Goal: Information Seeking & Learning: Learn about a topic

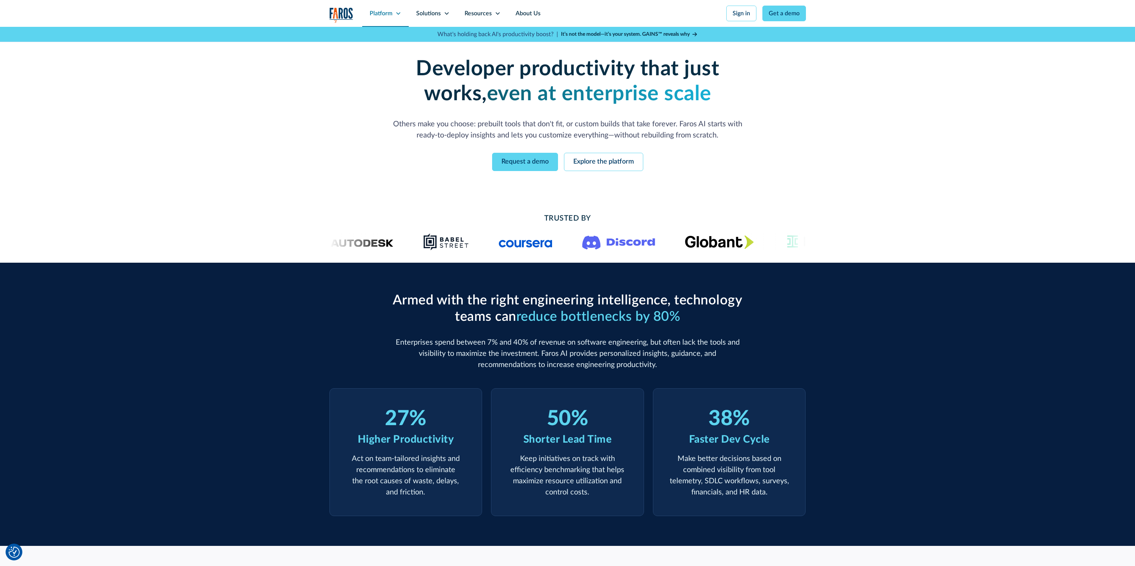
click at [384, 12] on div "Platform" at bounding box center [381, 13] width 23 height 9
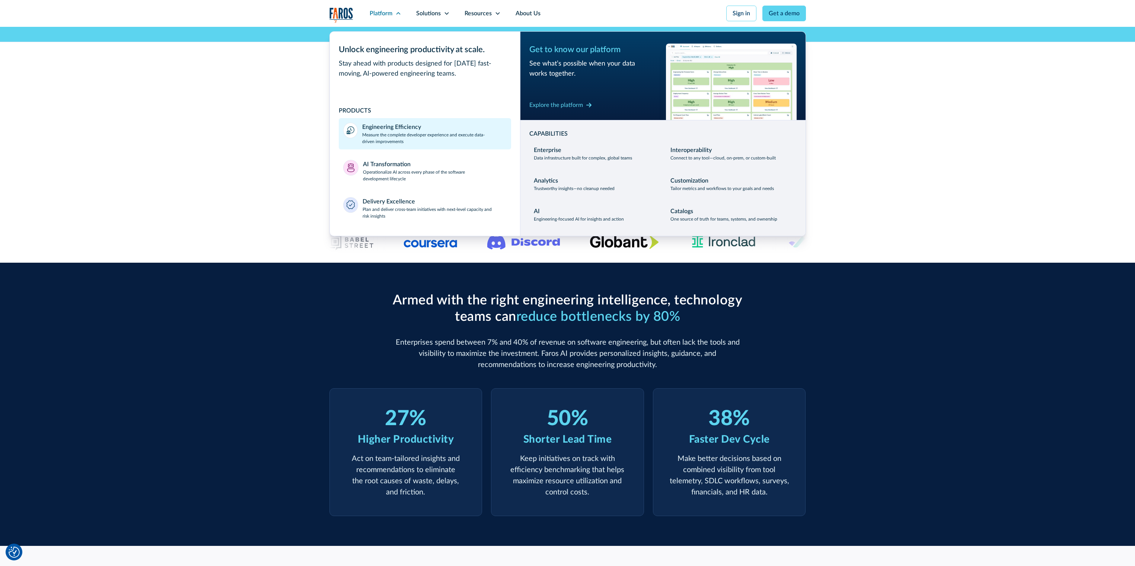
click at [449, 141] on p "Measure the complete developer experience and execute data-driven improvements" at bounding box center [434, 137] width 144 height 13
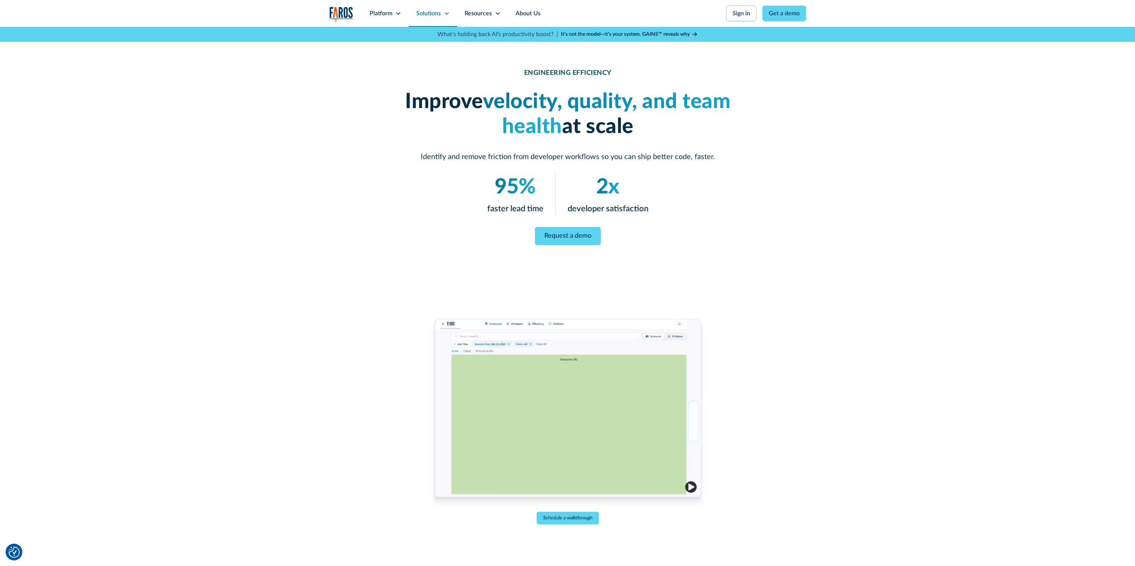
click at [431, 12] on div "Solutions" at bounding box center [428, 13] width 25 height 9
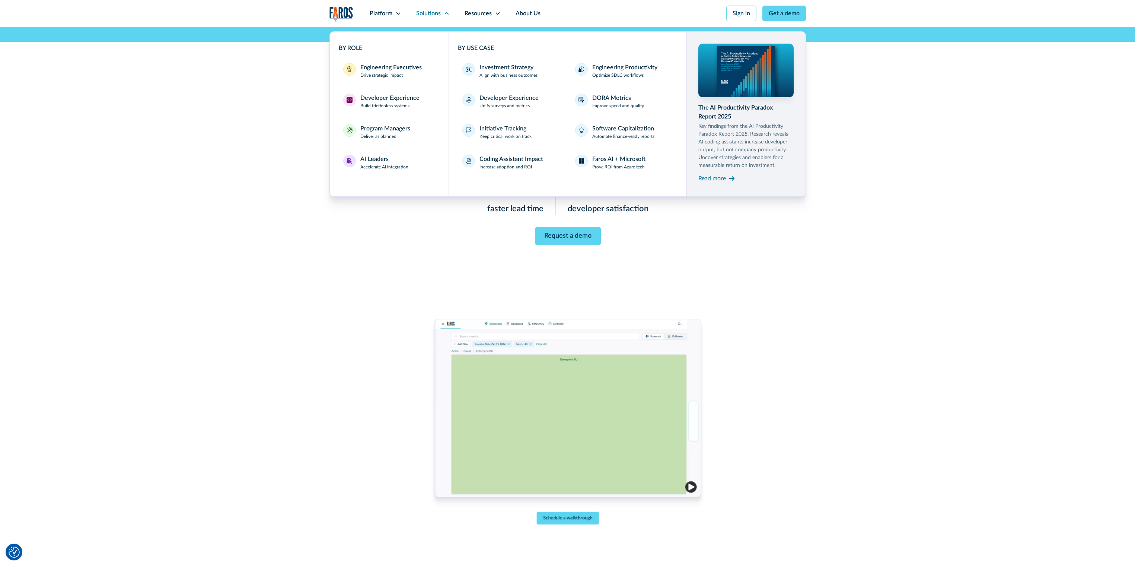
click at [128, 232] on div "ENGINEERING EFFICIENCY Improve velocity, quality, and team health at scale Iden…" at bounding box center [567, 318] width 1135 height 583
